Goal: Task Accomplishment & Management: Complete application form

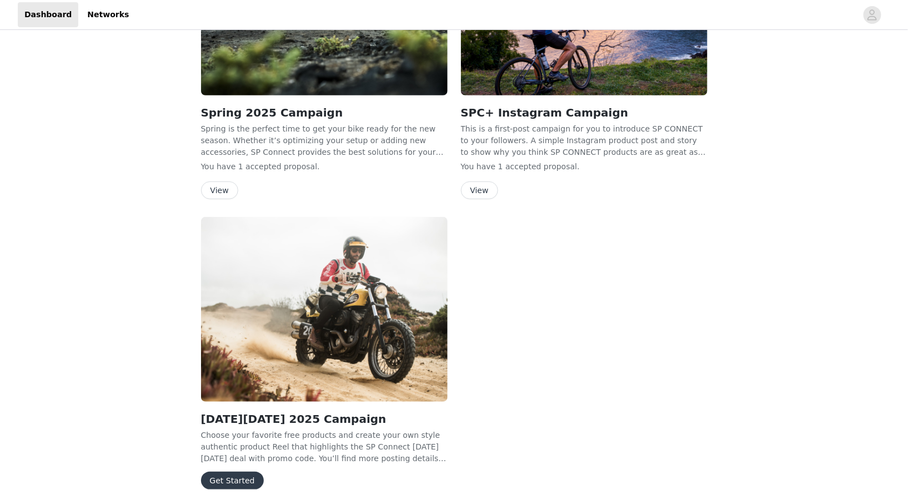
scroll to position [144, 0]
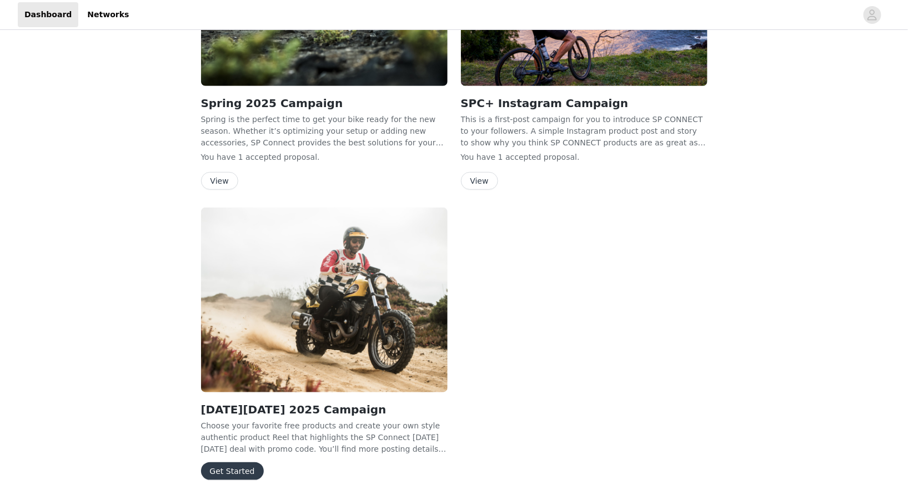
click at [231, 467] on button "Get Started" at bounding box center [232, 471] width 63 height 18
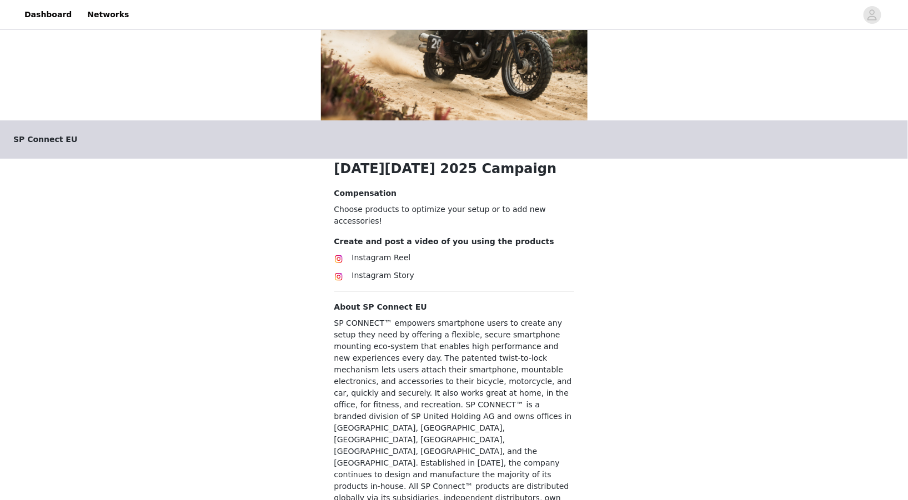
scroll to position [121, 0]
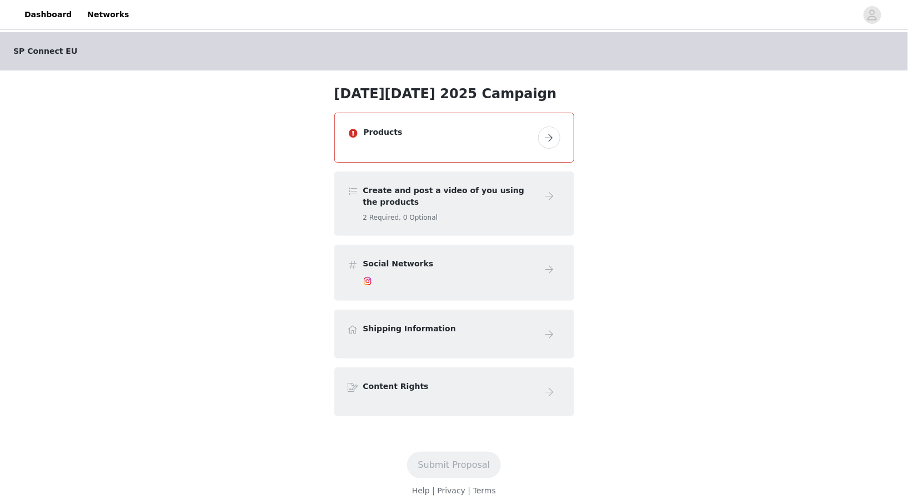
click at [451, 133] on button "button" at bounding box center [549, 138] width 22 height 22
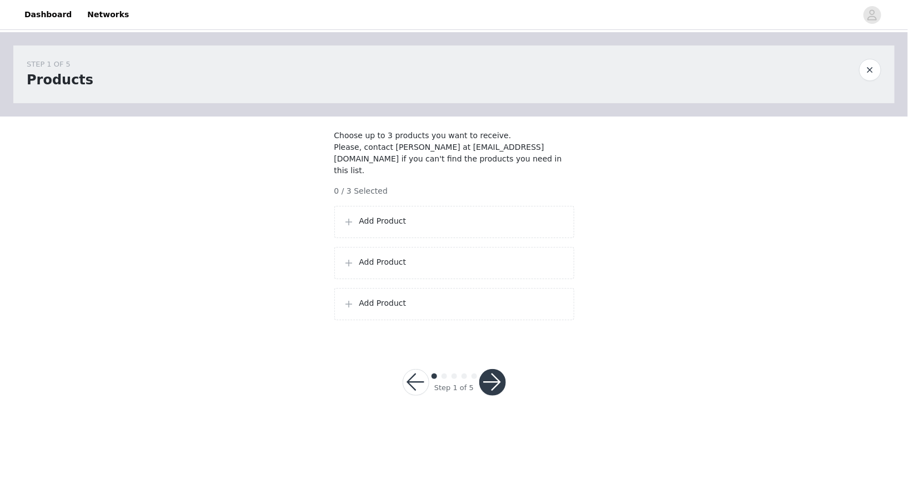
click at [373, 218] on p "Add Product" at bounding box center [461, 221] width 205 height 12
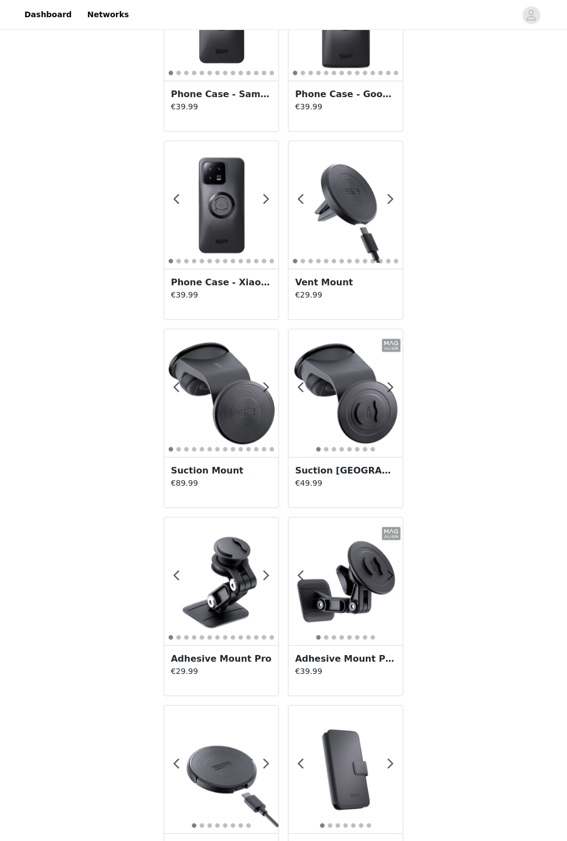
scroll to position [1483, 0]
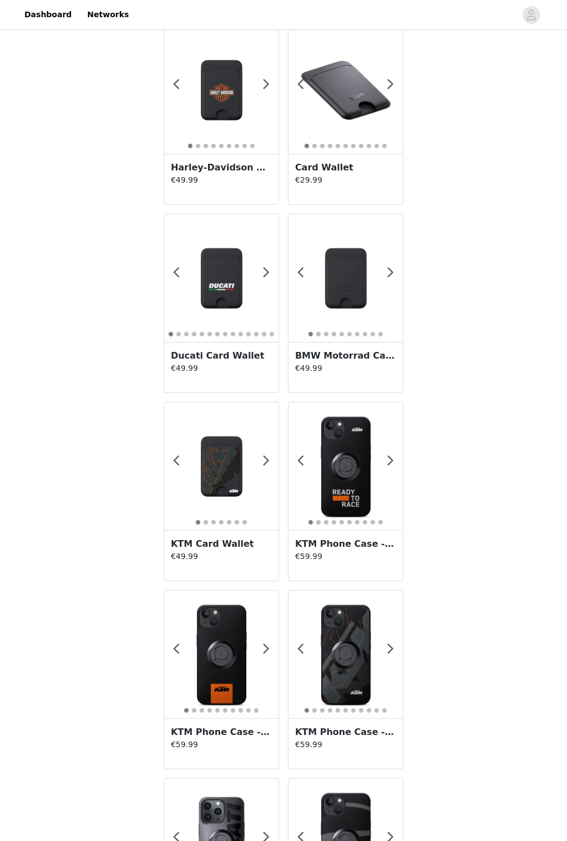
scroll to position [0, 0]
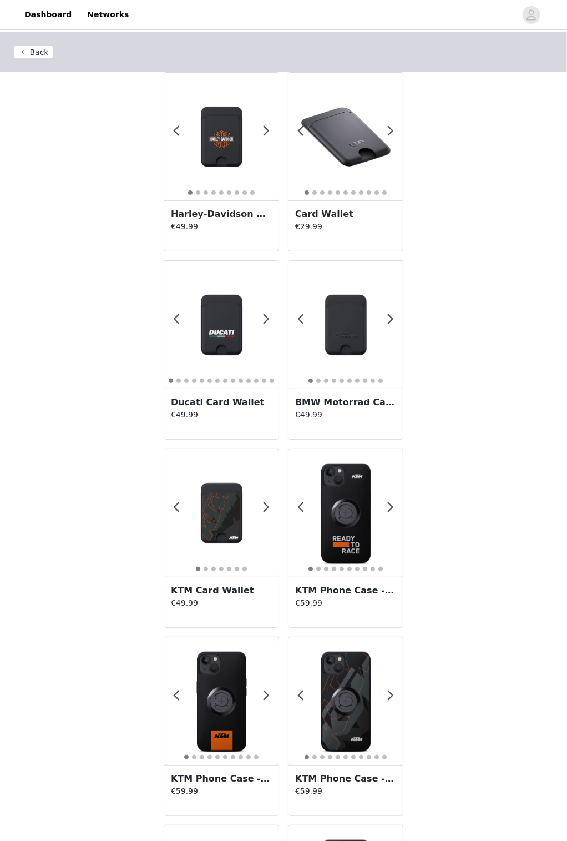
click at [390, 131] on span at bounding box center [391, 131] width 25 height 0
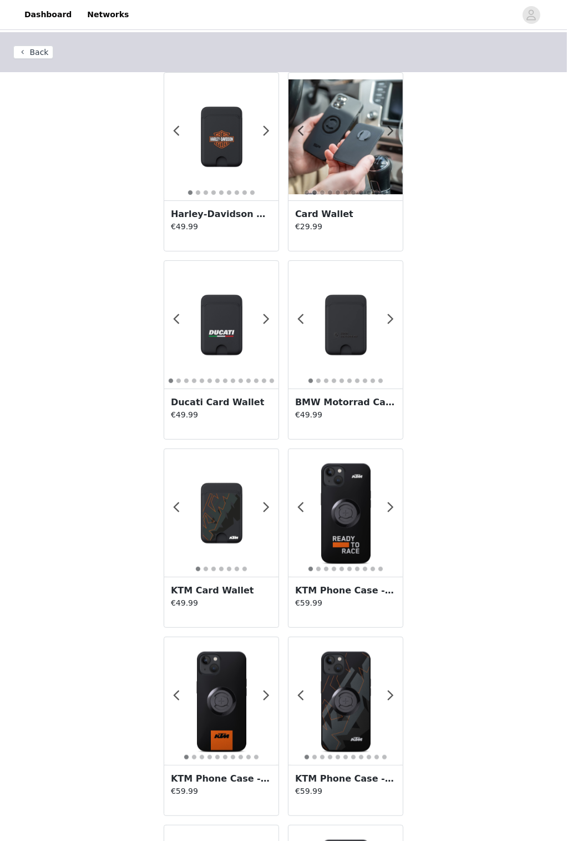
click at [394, 131] on span at bounding box center [391, 131] width 25 height 0
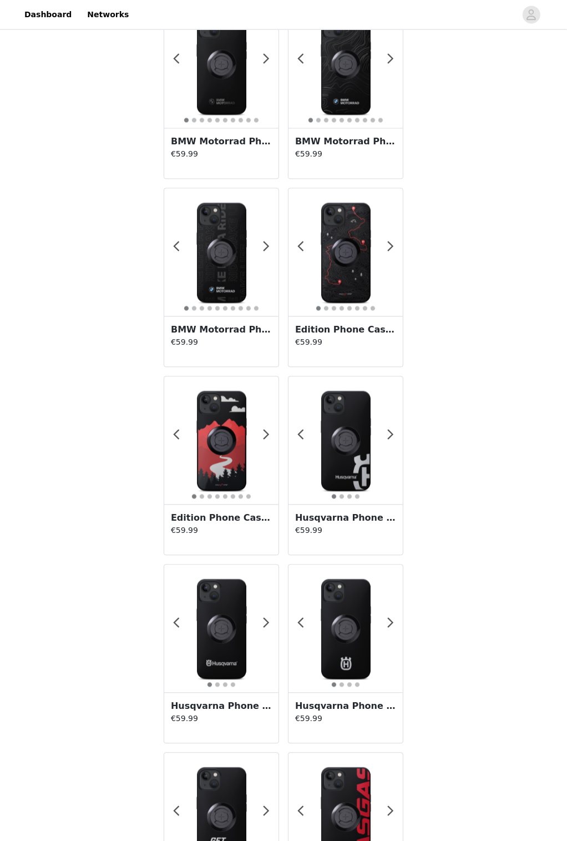
scroll to position [1483, 0]
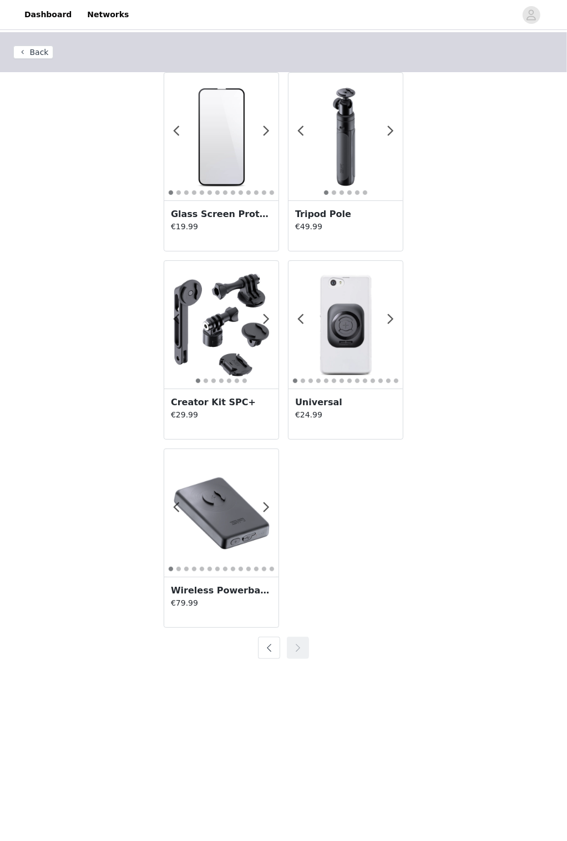
scroll to position [0, 0]
click at [387, 131] on span at bounding box center [391, 131] width 25 height 0
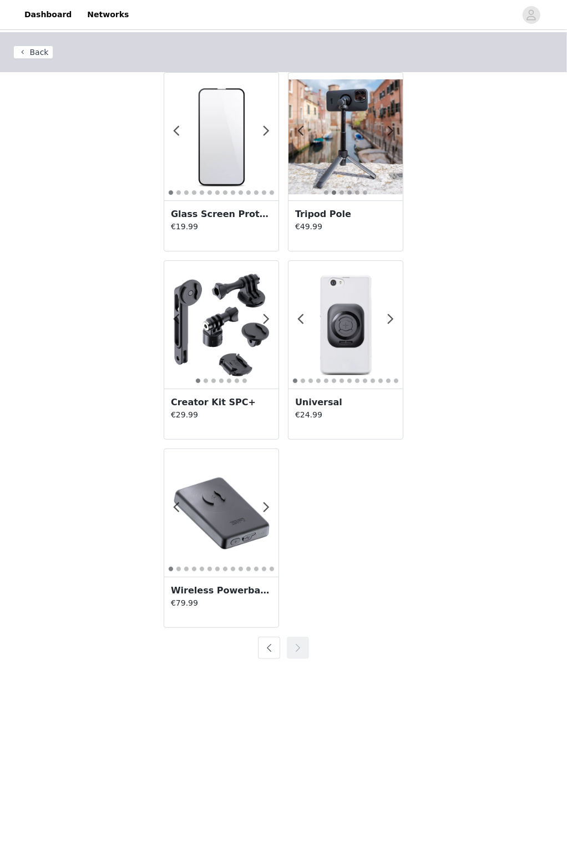
click at [389, 131] on span at bounding box center [391, 131] width 25 height 0
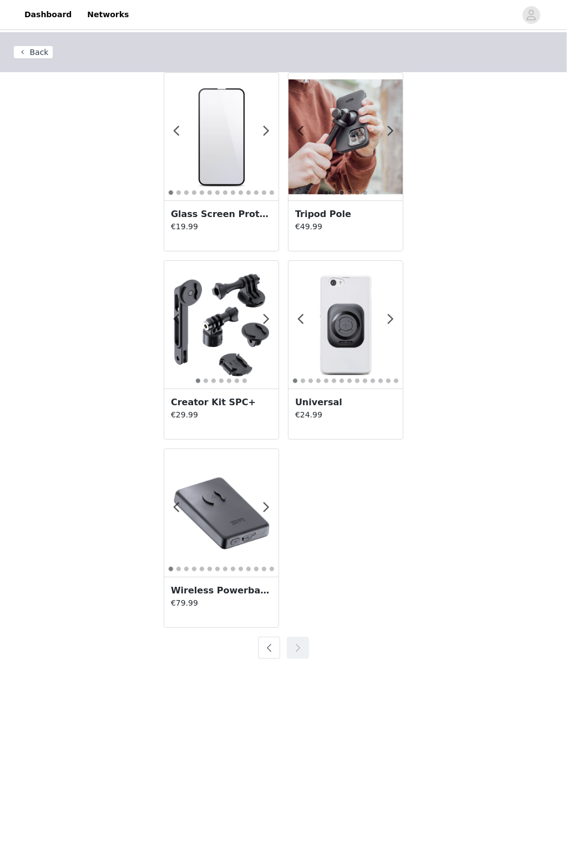
click at [392, 131] on span at bounding box center [391, 131] width 25 height 0
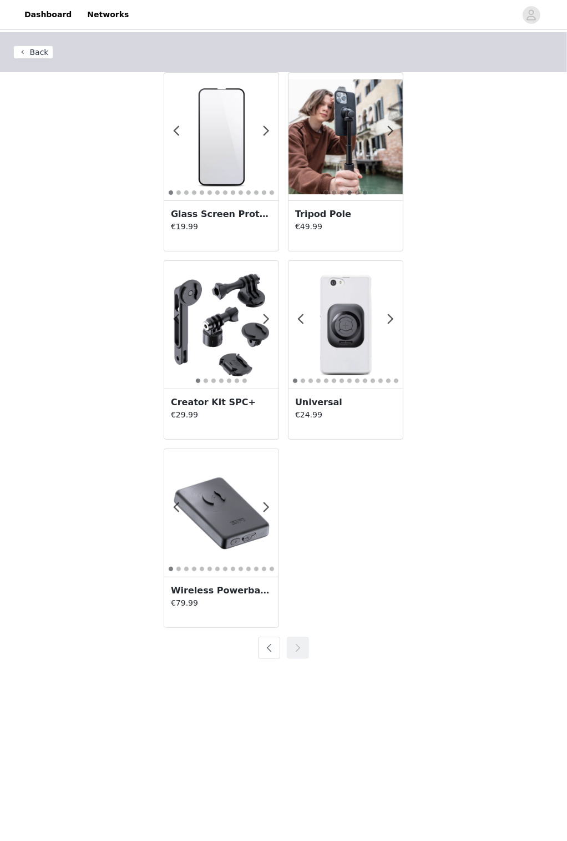
click at [390, 131] on span at bounding box center [391, 131] width 25 height 0
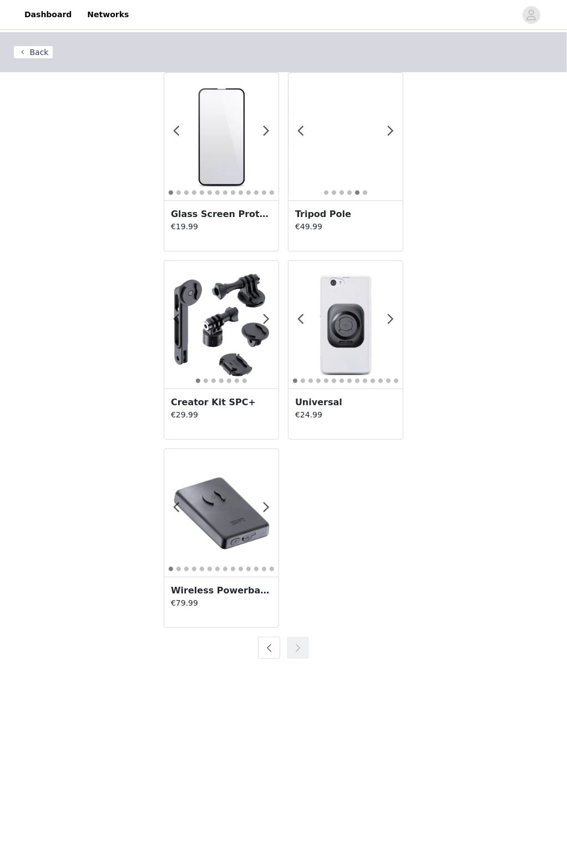
click at [301, 131] on span at bounding box center [301, 131] width 25 height 0
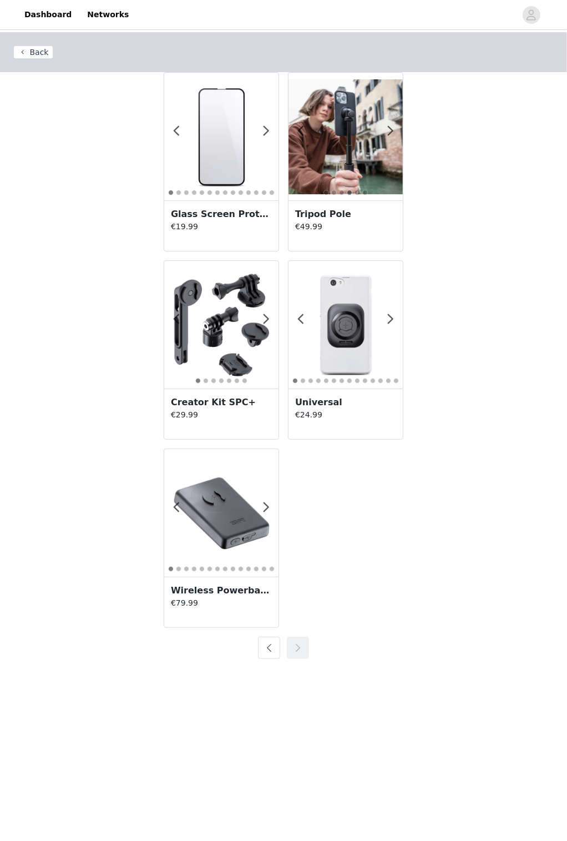
click at [339, 219] on h3 "Tripod Pole" at bounding box center [345, 214] width 101 height 13
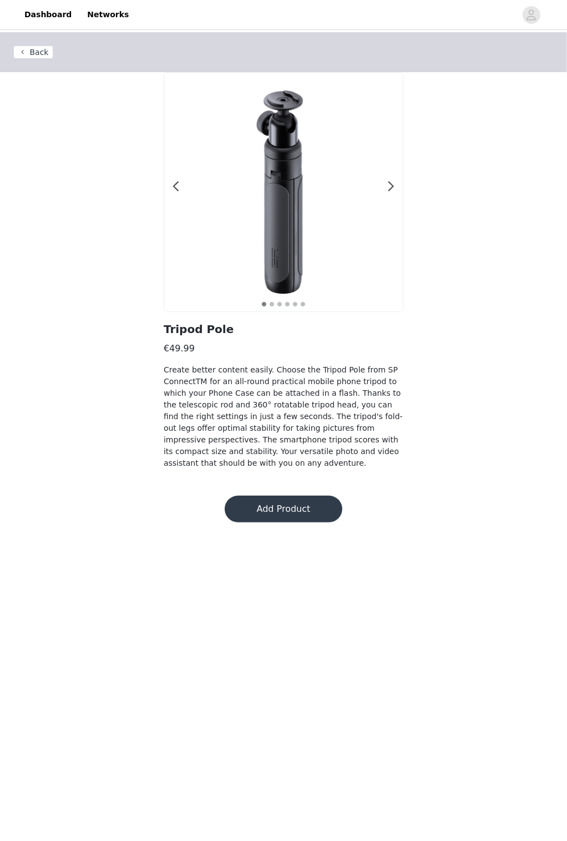
click at [309, 496] on button "Add Product" at bounding box center [284, 509] width 118 height 27
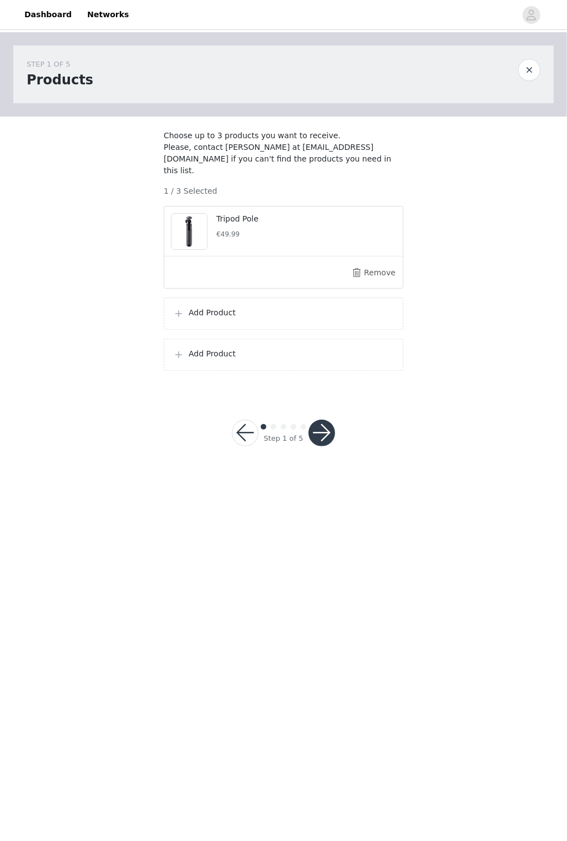
click at [340, 305] on div "Add Product" at bounding box center [284, 314] width 240 height 32
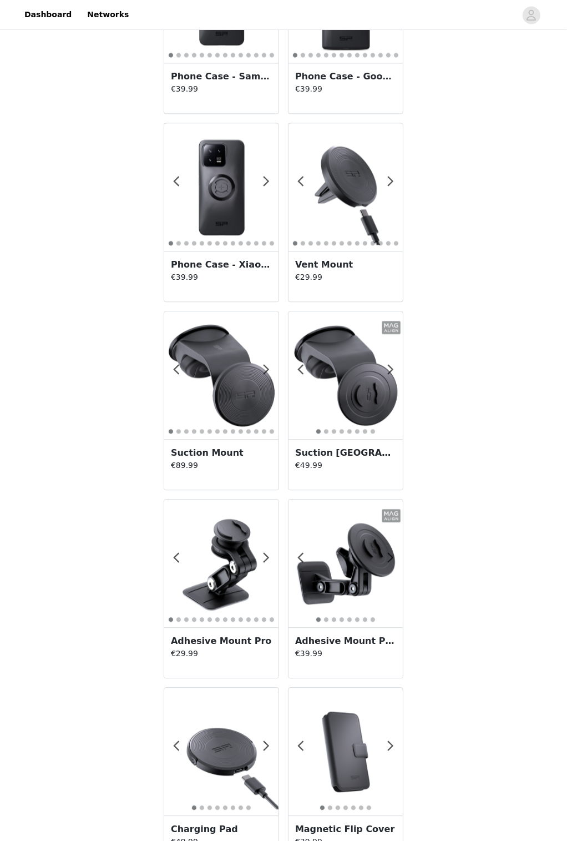
scroll to position [1483, 0]
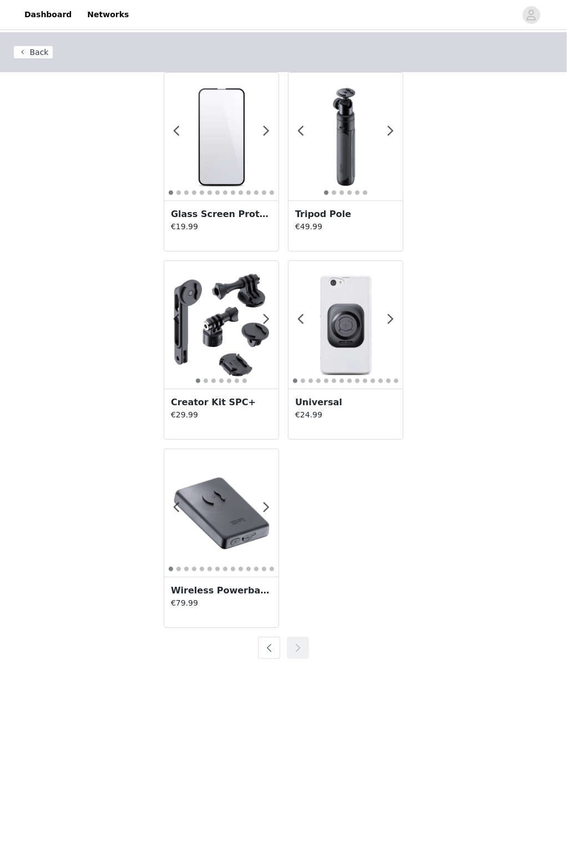
scroll to position [0, 0]
click at [233, 409] on p "€29.99" at bounding box center [221, 415] width 101 height 12
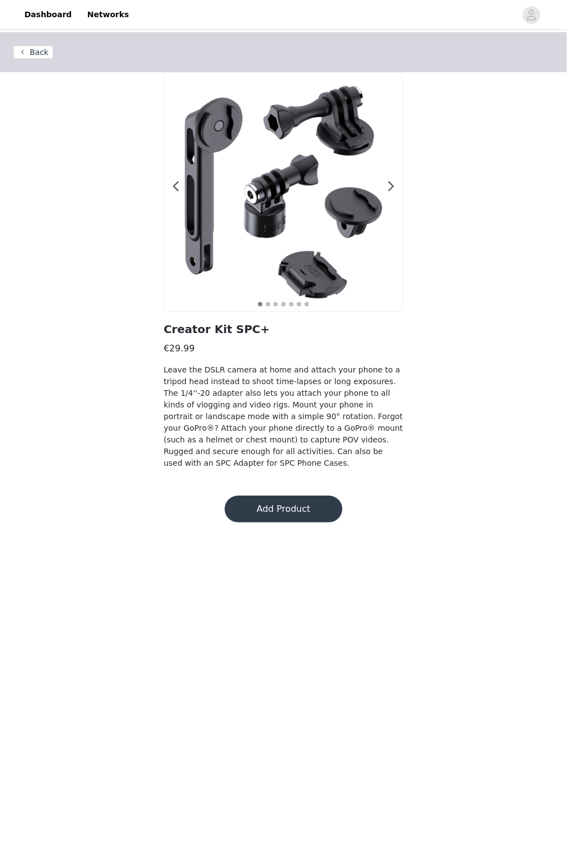
click at [391, 187] on span at bounding box center [391, 187] width 25 height 0
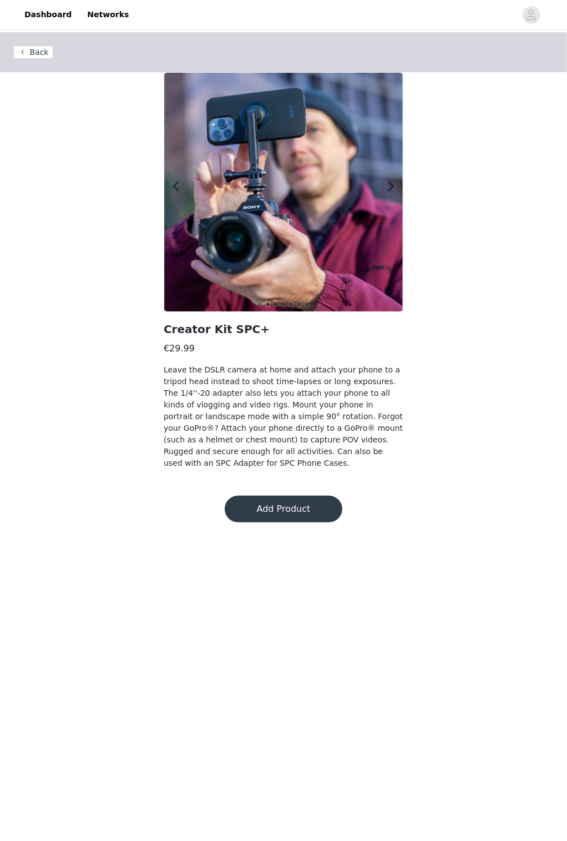
click at [390, 187] on span at bounding box center [391, 187] width 25 height 0
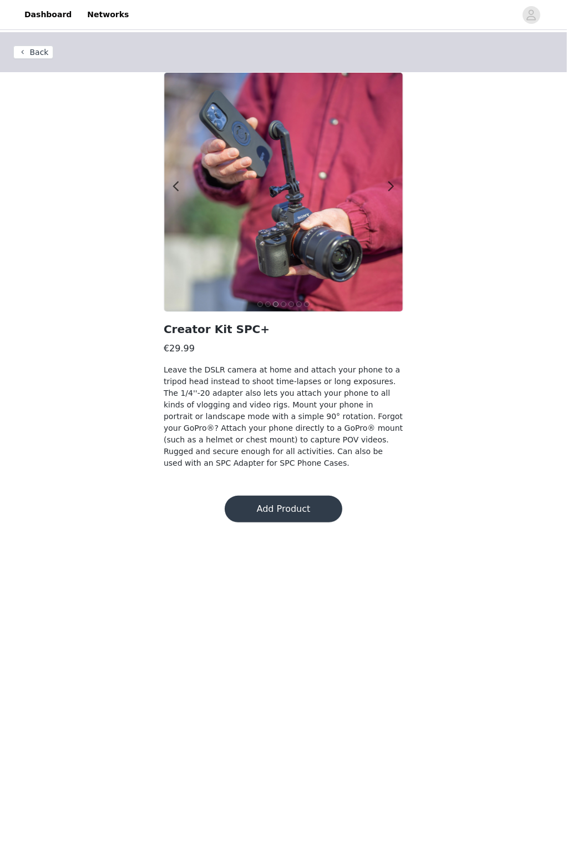
click at [291, 497] on button "Add Product" at bounding box center [284, 509] width 118 height 27
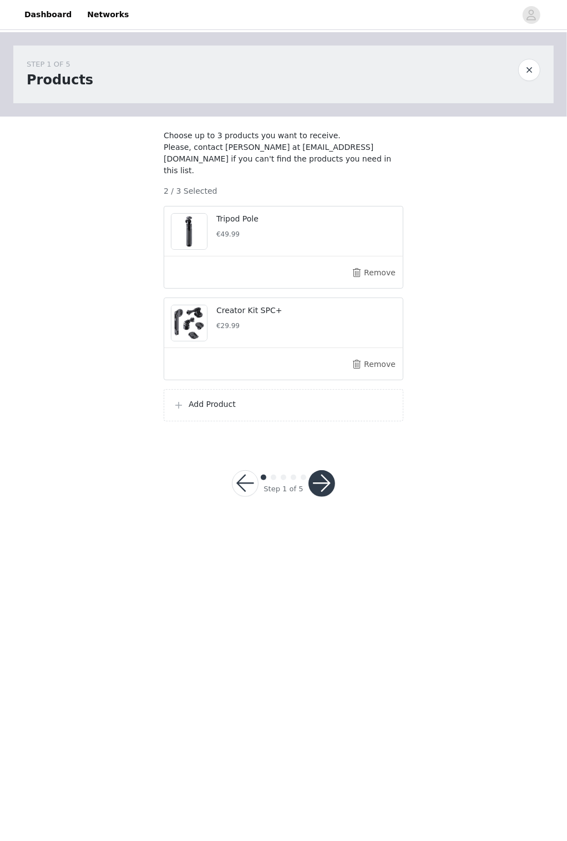
click at [296, 405] on p "Add Product" at bounding box center [291, 405] width 205 height 12
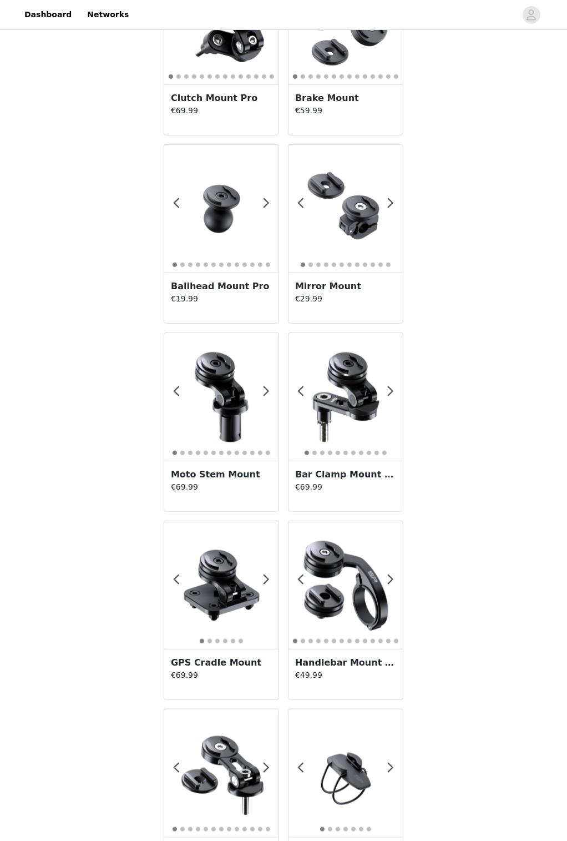
scroll to position [1483, 0]
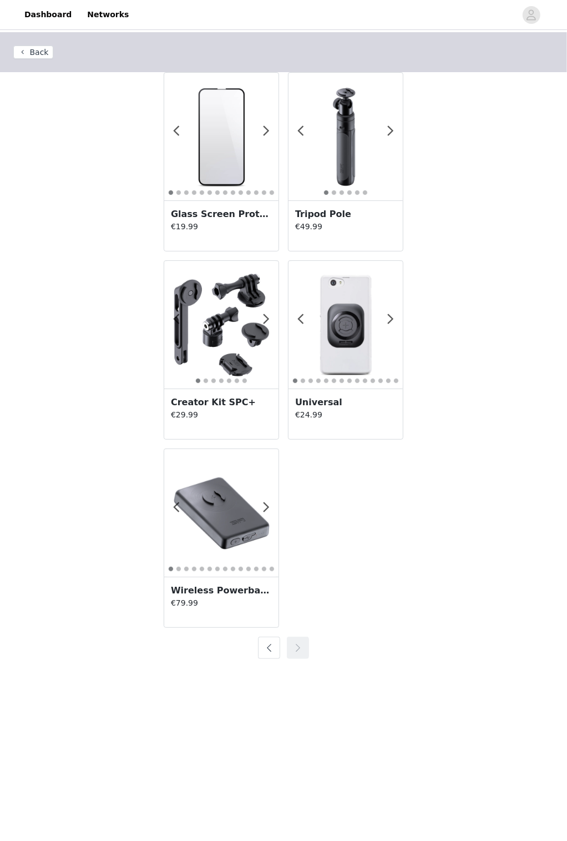
scroll to position [0, 0]
click at [215, 500] on p "€79.99" at bounding box center [221, 603] width 101 height 12
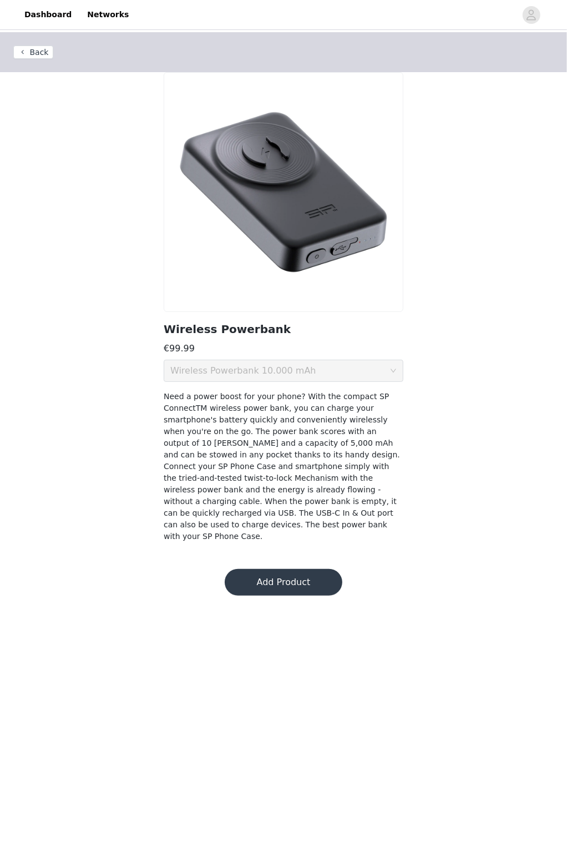
click at [22, 47] on button "Back" at bounding box center [33, 52] width 40 height 13
click at [33, 46] on button "Back" at bounding box center [33, 52] width 40 height 13
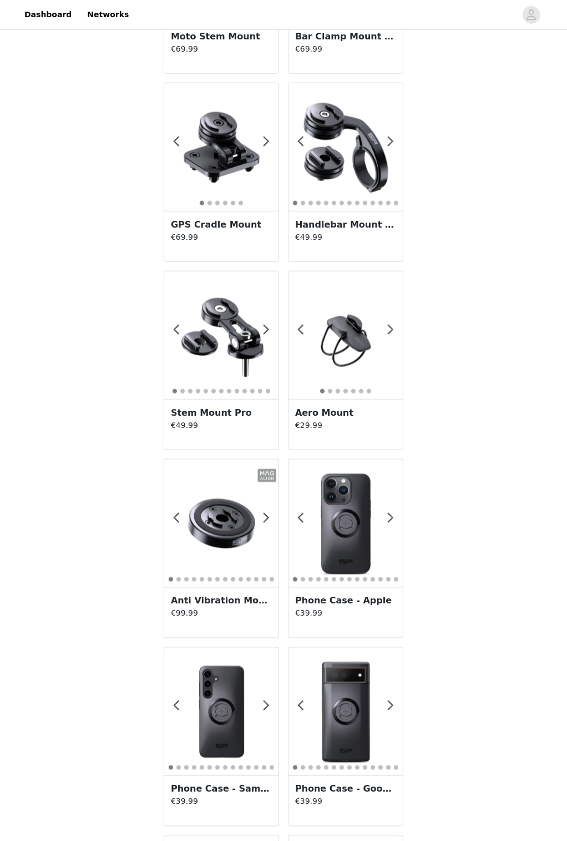
scroll to position [743, 0]
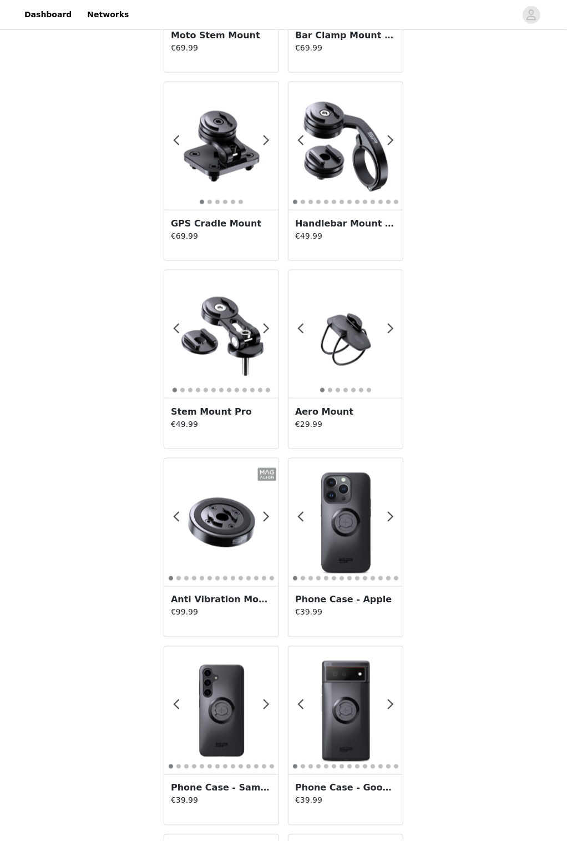
click at [217, 500] on h3 "Anti Vibration Module" at bounding box center [221, 599] width 101 height 13
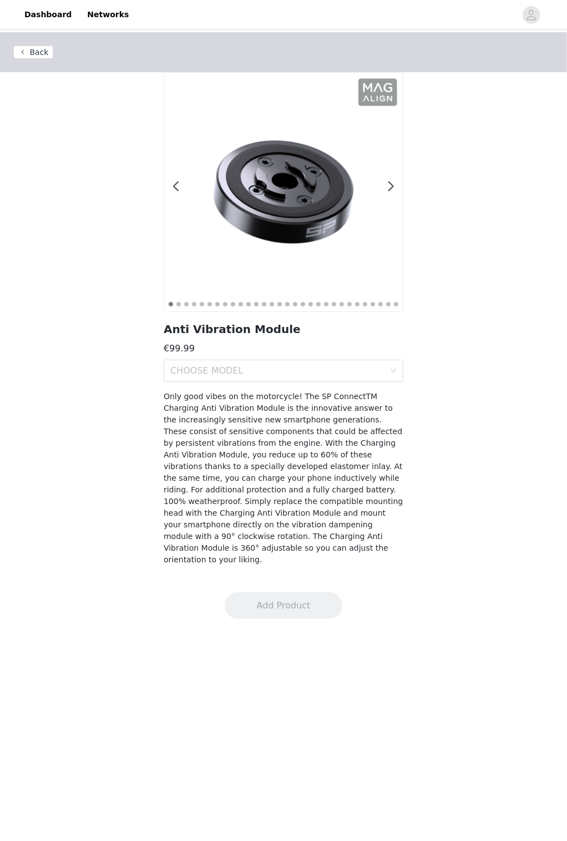
click at [382, 369] on div "CHOOSE MODEL" at bounding box center [277, 370] width 214 height 11
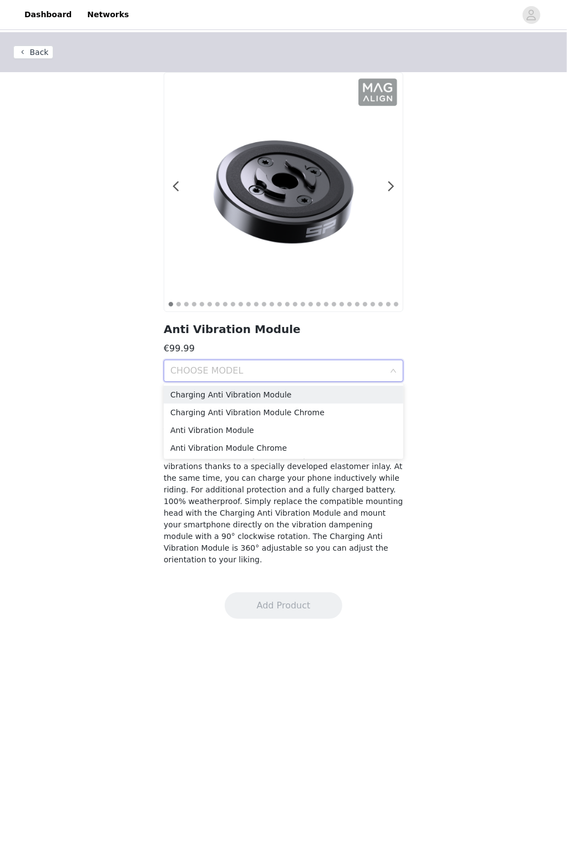
click at [271, 390] on div "Charging Anti Vibration Module" at bounding box center [283, 395] width 226 height 12
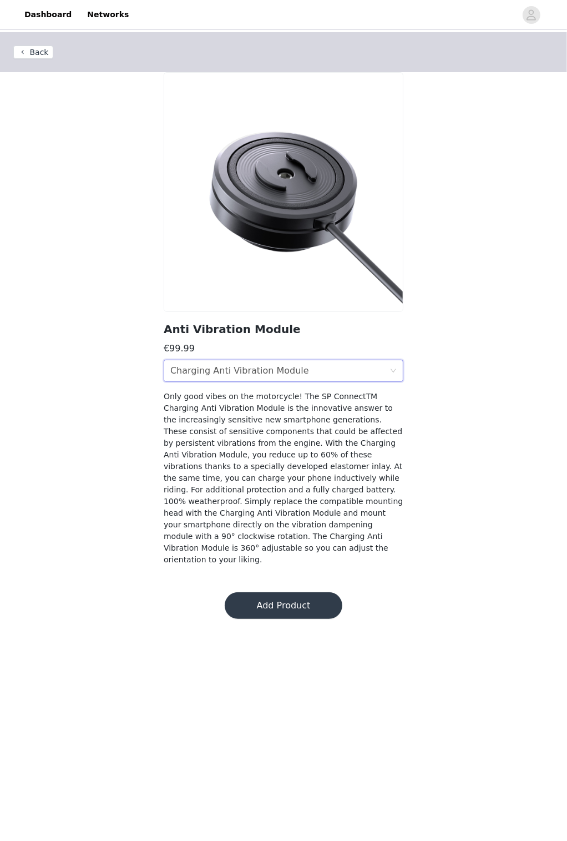
click at [372, 369] on div "CHOOSE MODEL Charging Anti Vibration Module" at bounding box center [279, 370] width 219 height 21
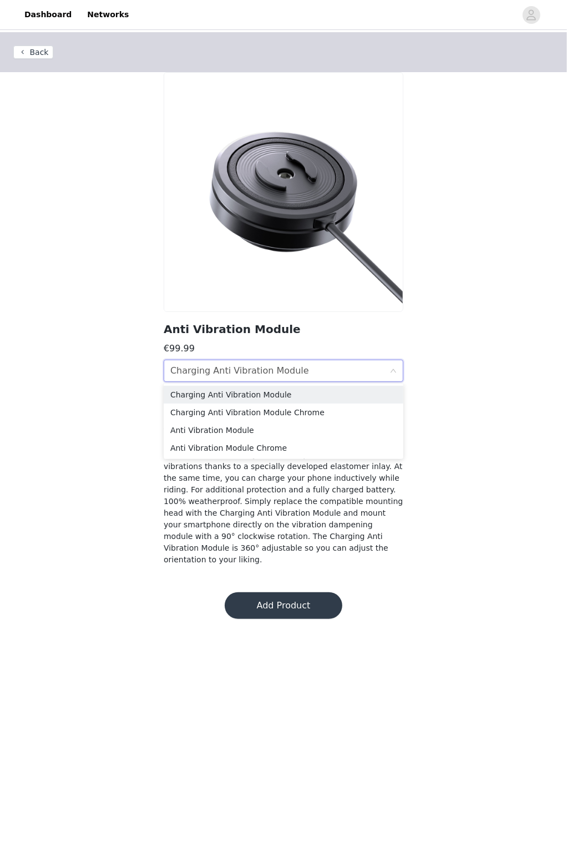
click at [451, 345] on div "Back Anti Vibration Module €99.99 CHOOSE MODEL Charging Anti Vibration Module O…" at bounding box center [283, 305] width 567 height 547
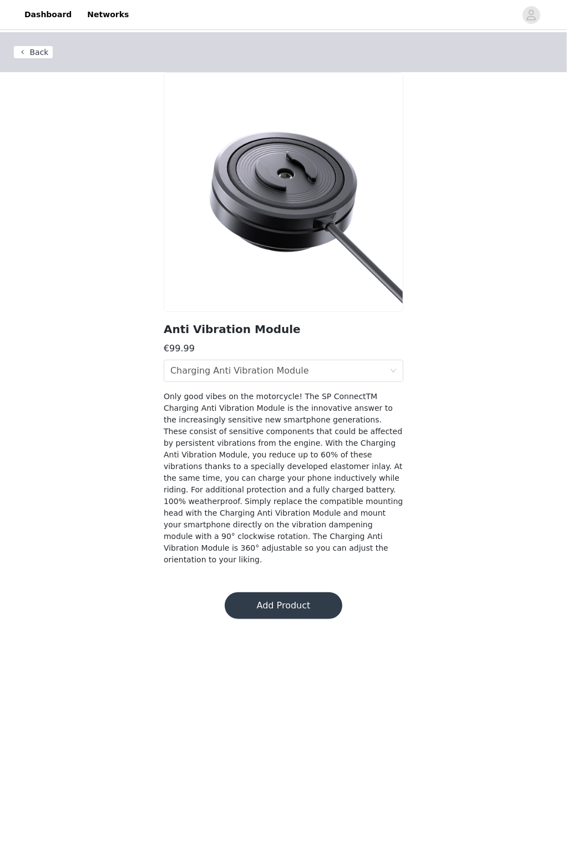
click at [311, 500] on button "Add Product" at bounding box center [284, 605] width 118 height 27
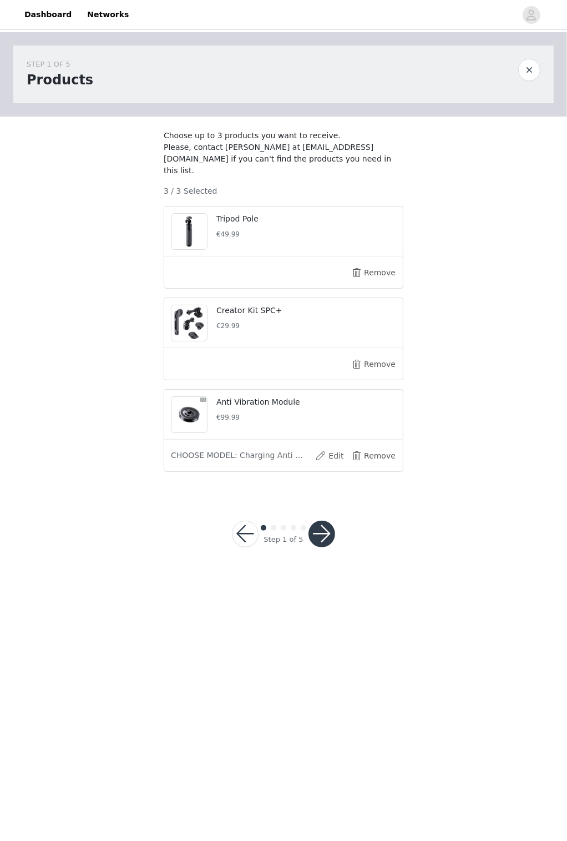
click at [323, 500] on button "button" at bounding box center [322, 534] width 27 height 27
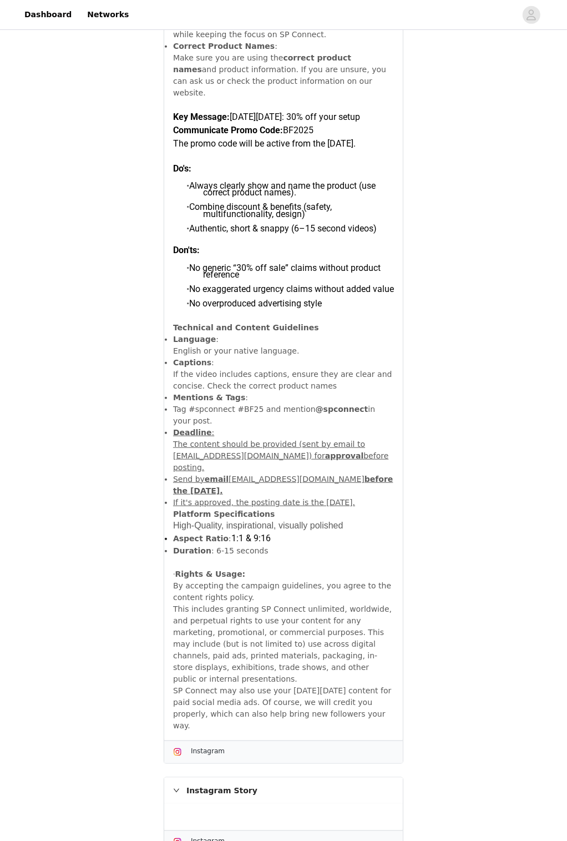
scroll to position [400, 0]
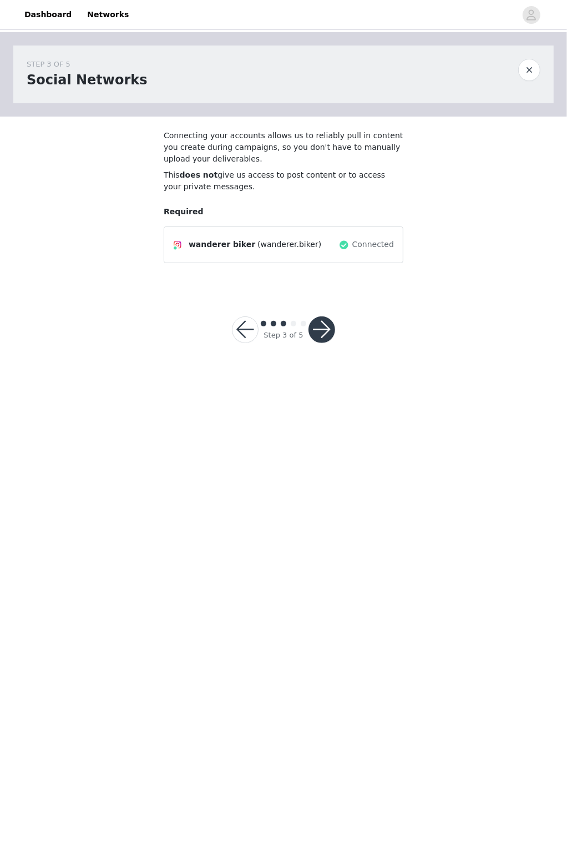
click at [327, 328] on button "button" at bounding box center [322, 329] width 27 height 27
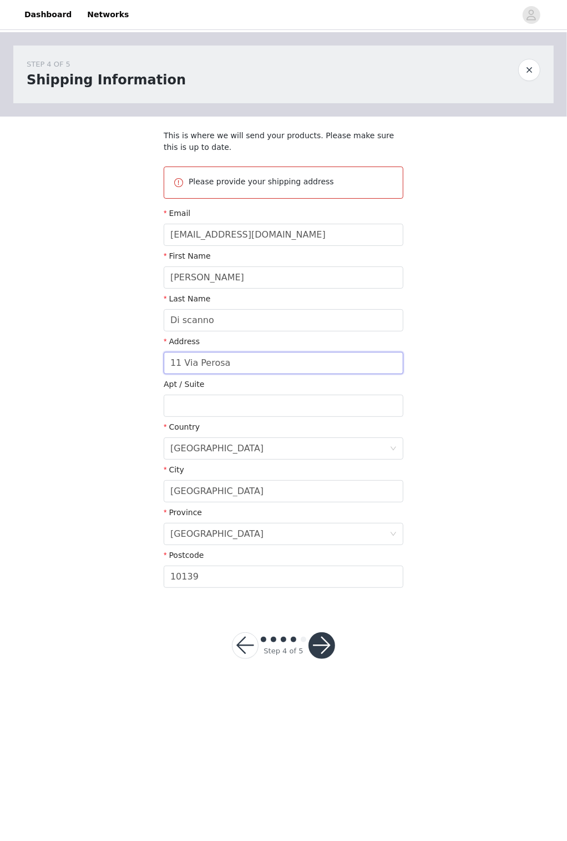
click at [178, 359] on input "11 Via Perosa" at bounding box center [284, 363] width 240 height 22
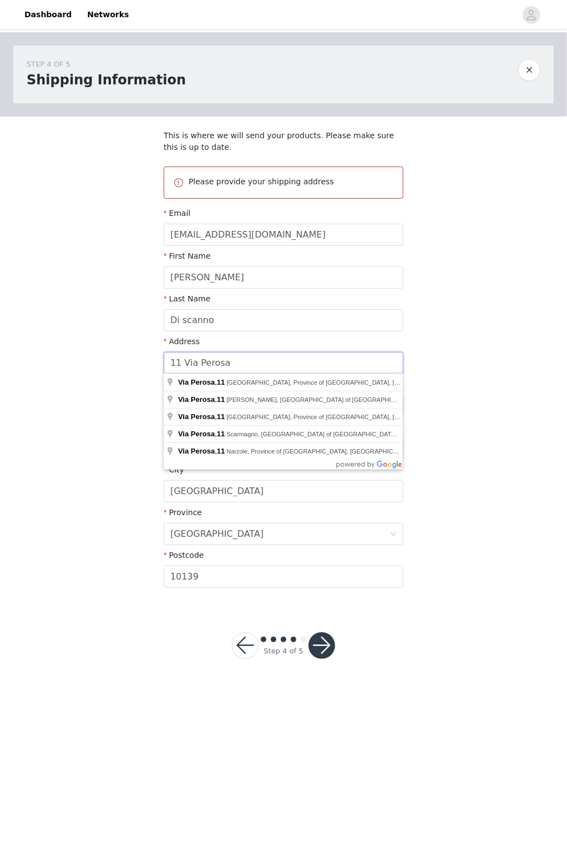
click at [178, 357] on input "11 Via Perosa" at bounding box center [284, 363] width 240 height 22
type input "1 Via Perosa"
click at [219, 359] on input "Via Perosa" at bounding box center [284, 363] width 240 height 22
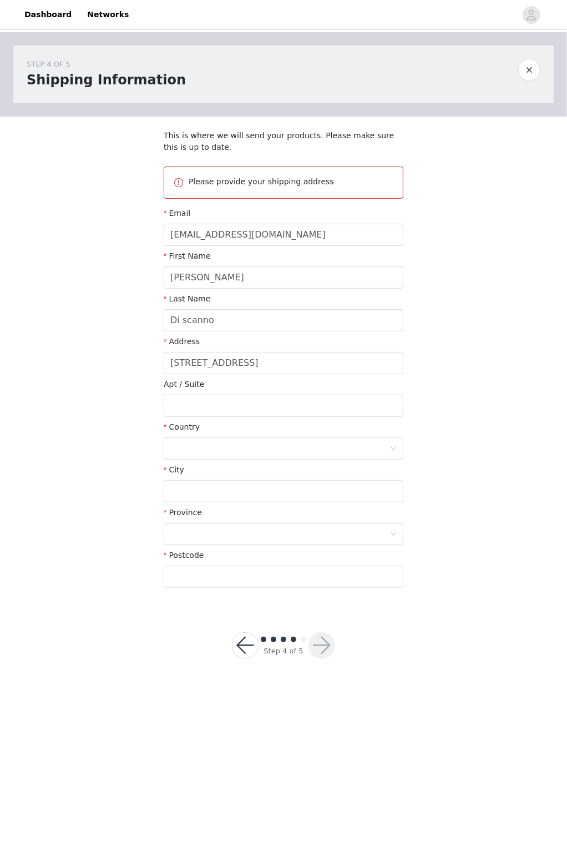
type input "11 Via Perosa"
type input "[GEOGRAPHIC_DATA]"
type input "10139"
click at [326, 500] on button "button" at bounding box center [322, 645] width 27 height 27
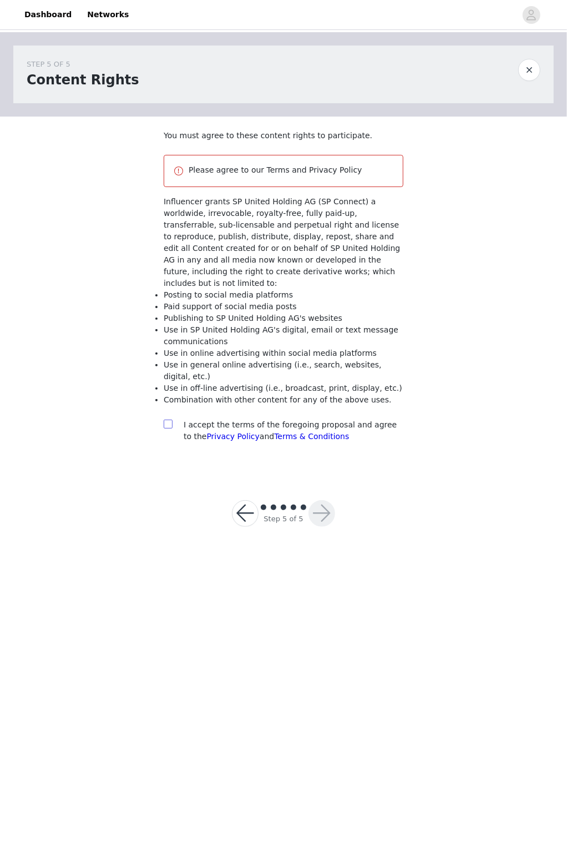
click at [169, 420] on input "checkbox" at bounding box center [168, 424] width 8 height 8
checkbox input "true"
click at [326, 500] on button "button" at bounding box center [322, 513] width 27 height 27
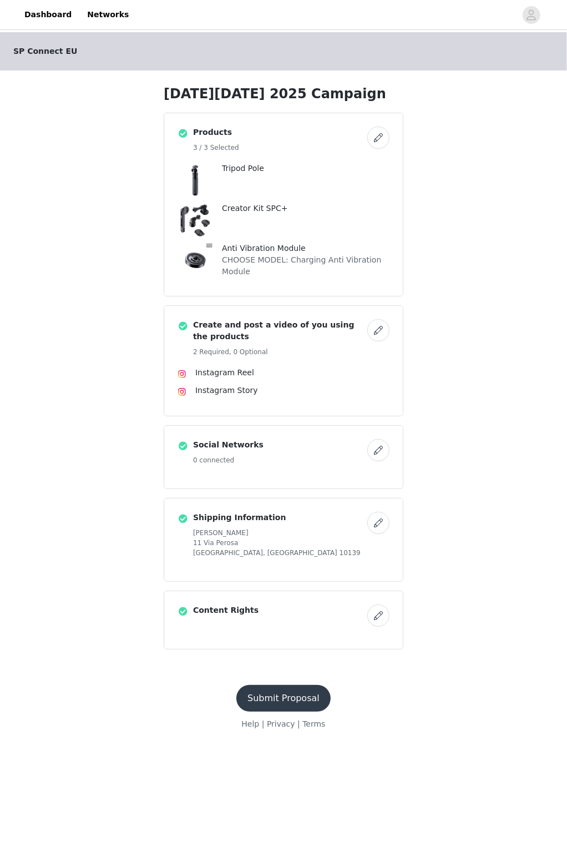
click at [299, 500] on button "Submit Proposal" at bounding box center [283, 698] width 94 height 27
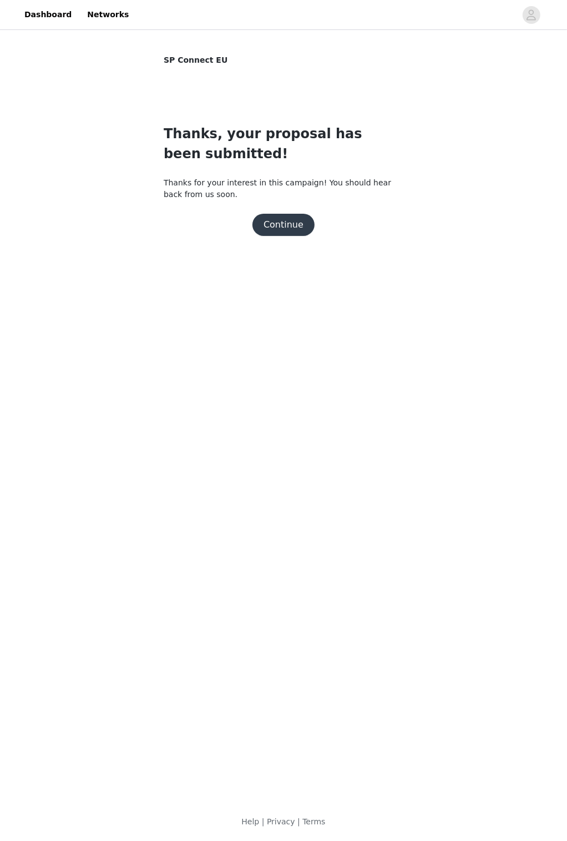
click at [291, 221] on button "Continue" at bounding box center [284, 225] width 62 height 22
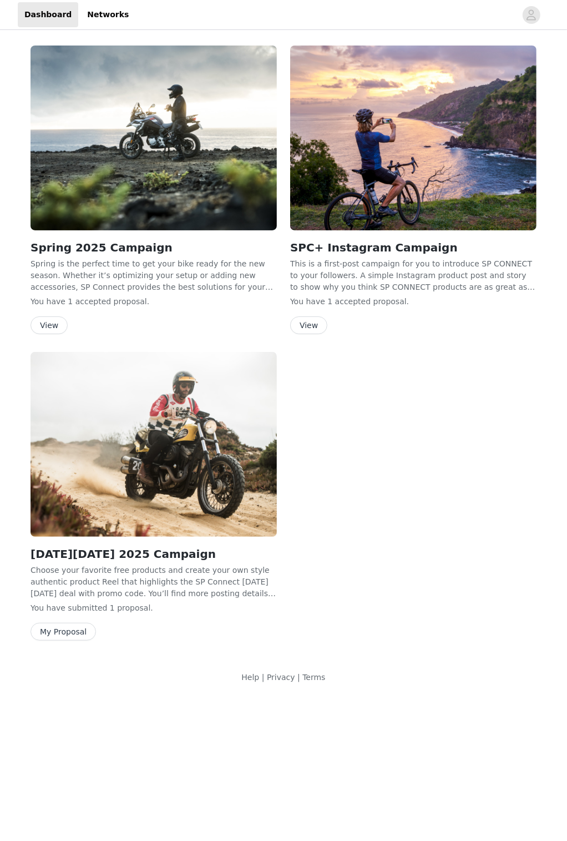
click at [45, 320] on button "View" at bounding box center [49, 325] width 37 height 18
